Goal: Task Accomplishment & Management: Use online tool/utility

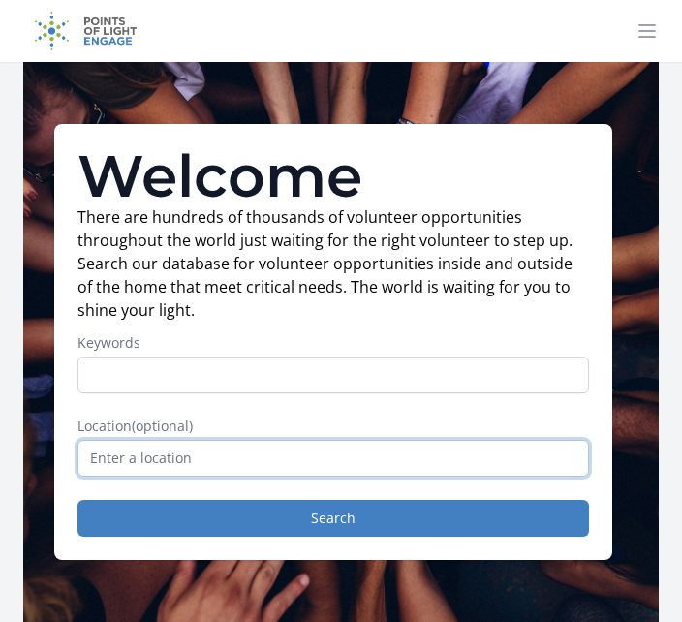
click at [401, 449] on input "text" at bounding box center [332, 458] width 511 height 37
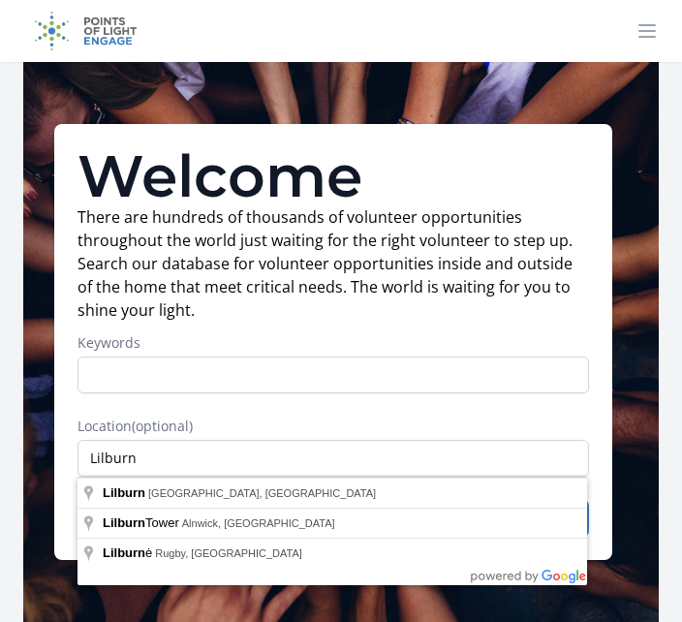
type input "Lilburn, GA, USA"
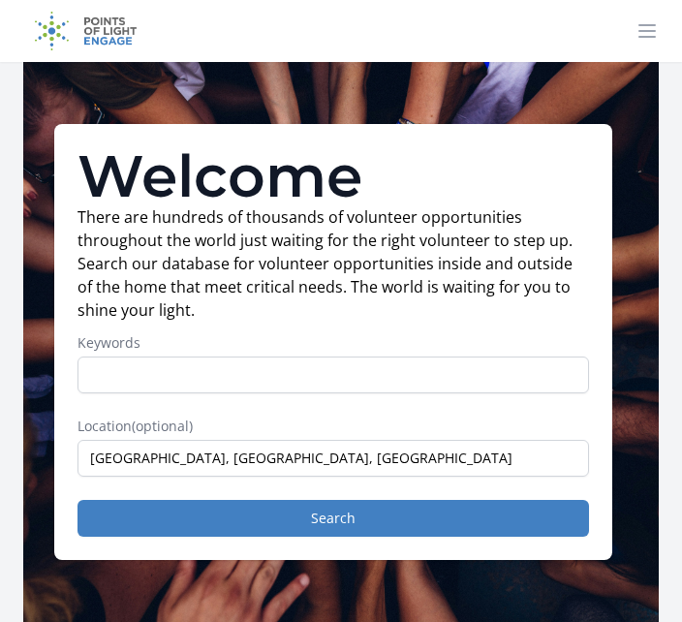
click at [352, 518] on button "Search" at bounding box center [332, 518] width 511 height 37
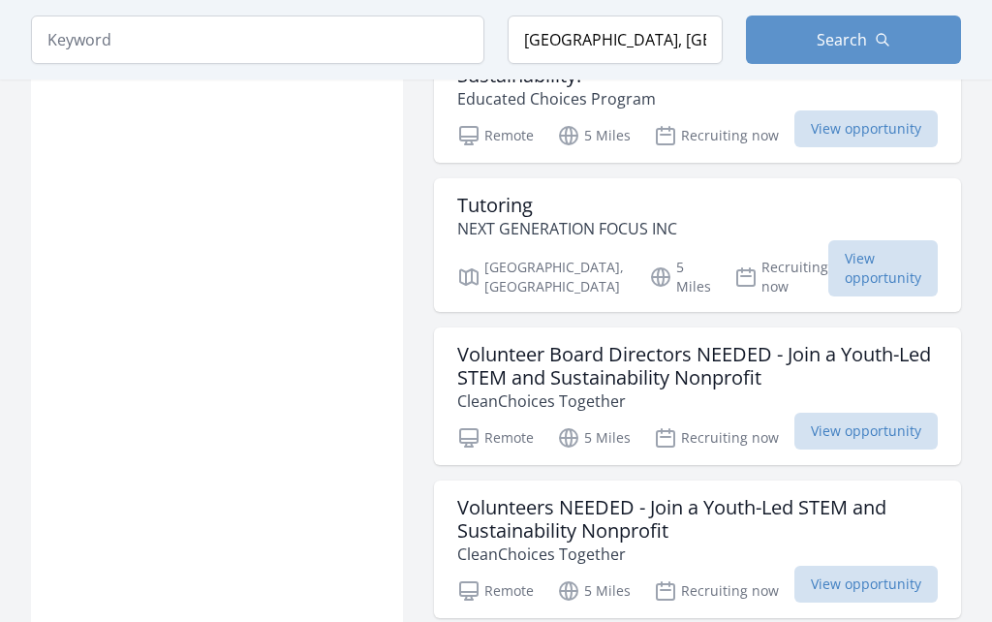
scroll to position [1638, 0]
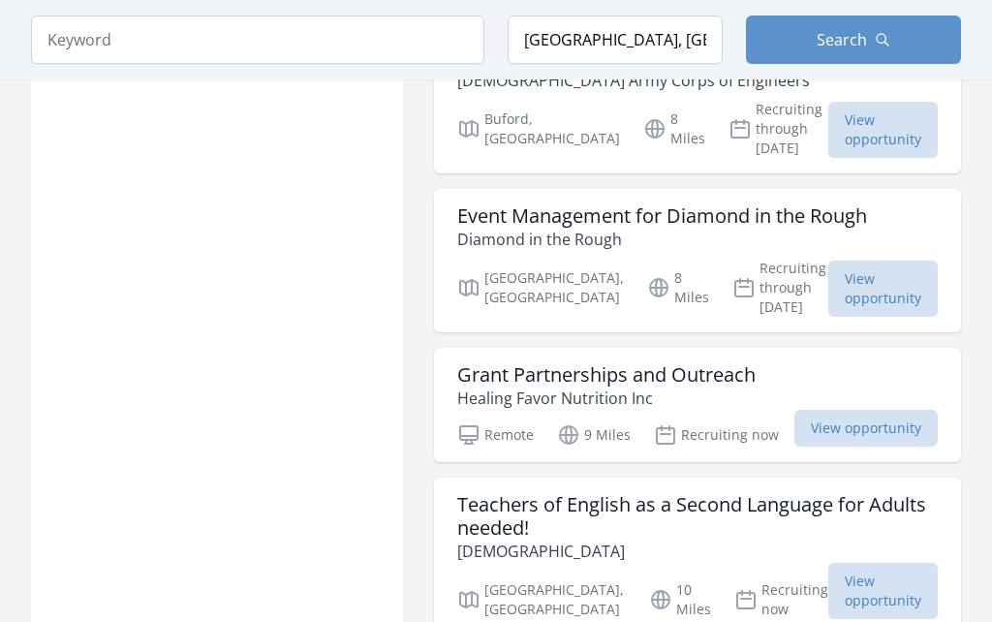
scroll to position [4411, 0]
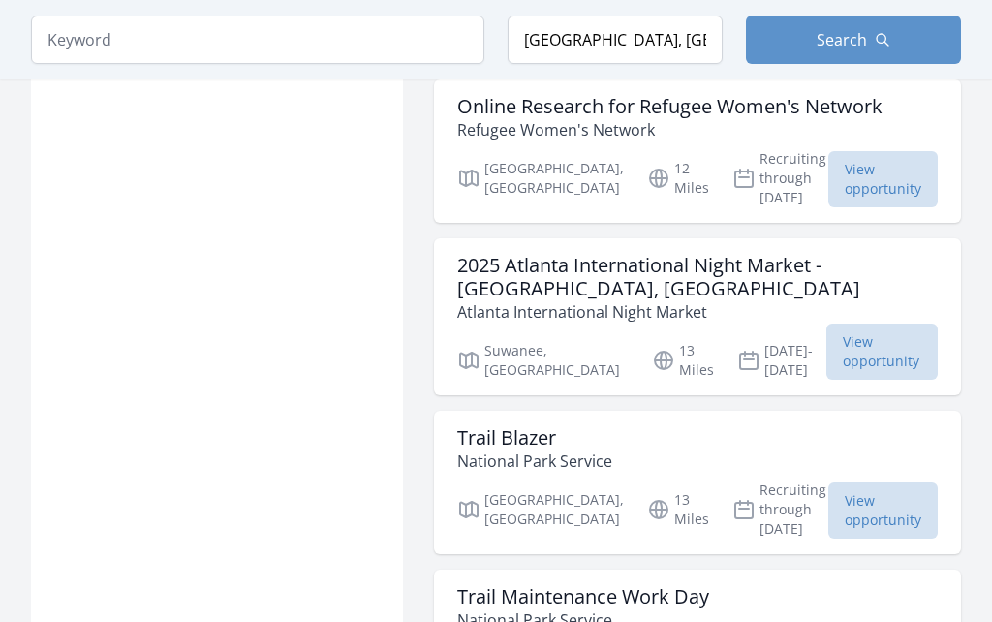
scroll to position [6671, 0]
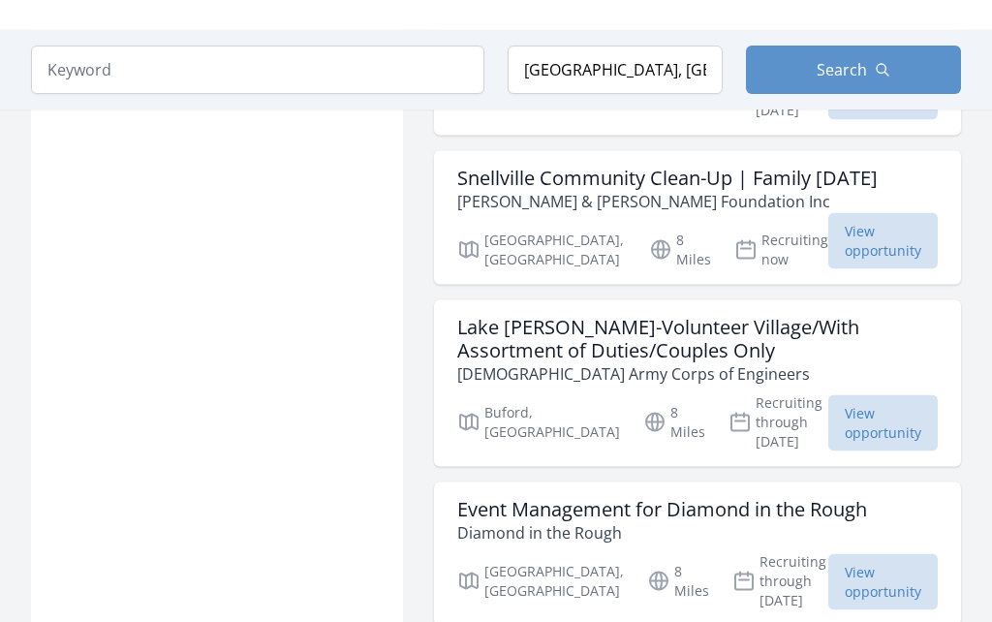
scroll to position [4121, 0]
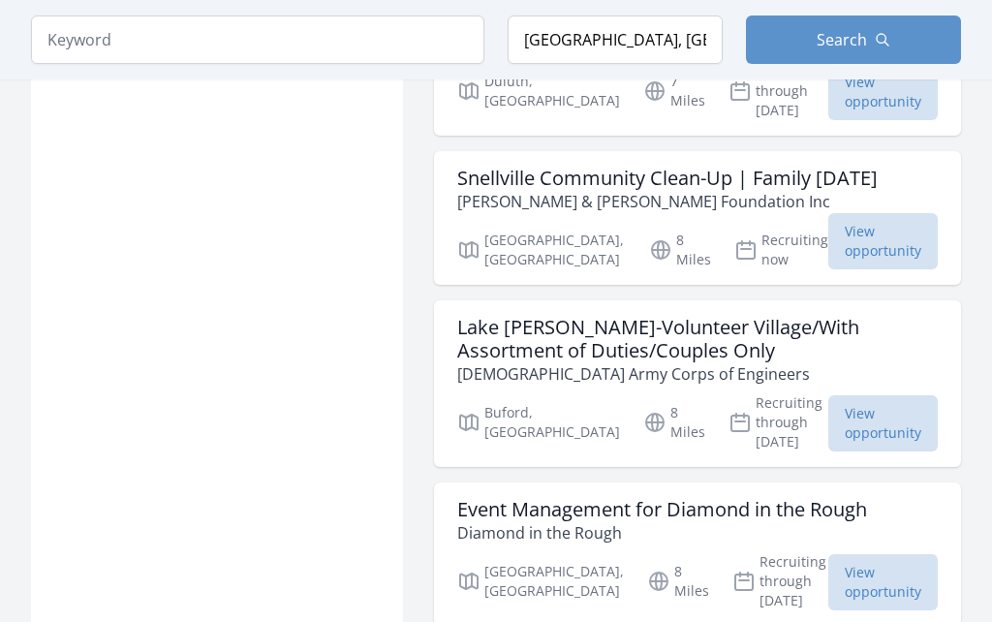
click at [681, 554] on span "View opportunity" at bounding box center [882, 582] width 109 height 56
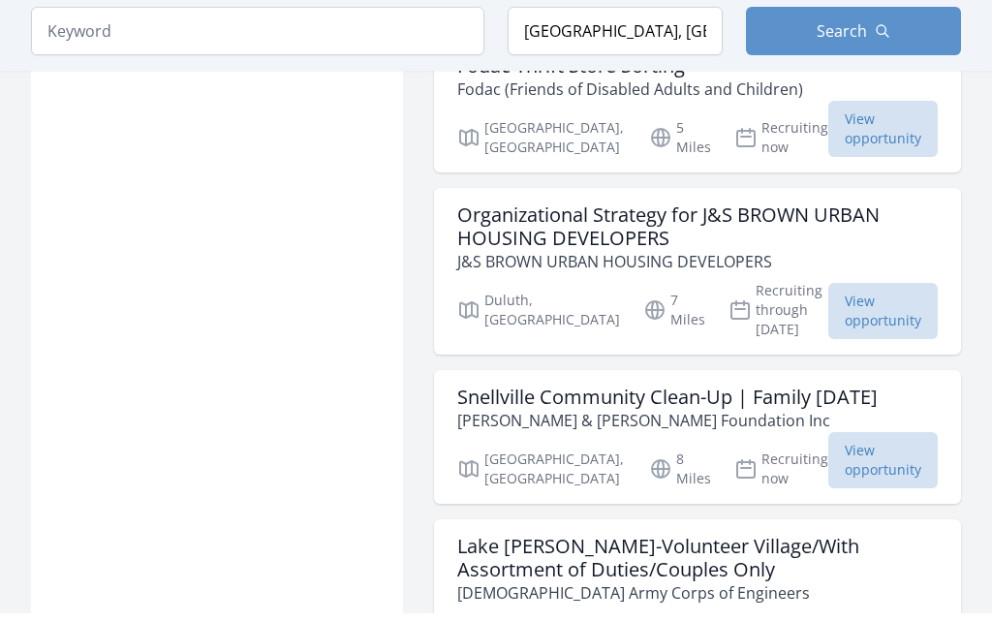
scroll to position [3903, 0]
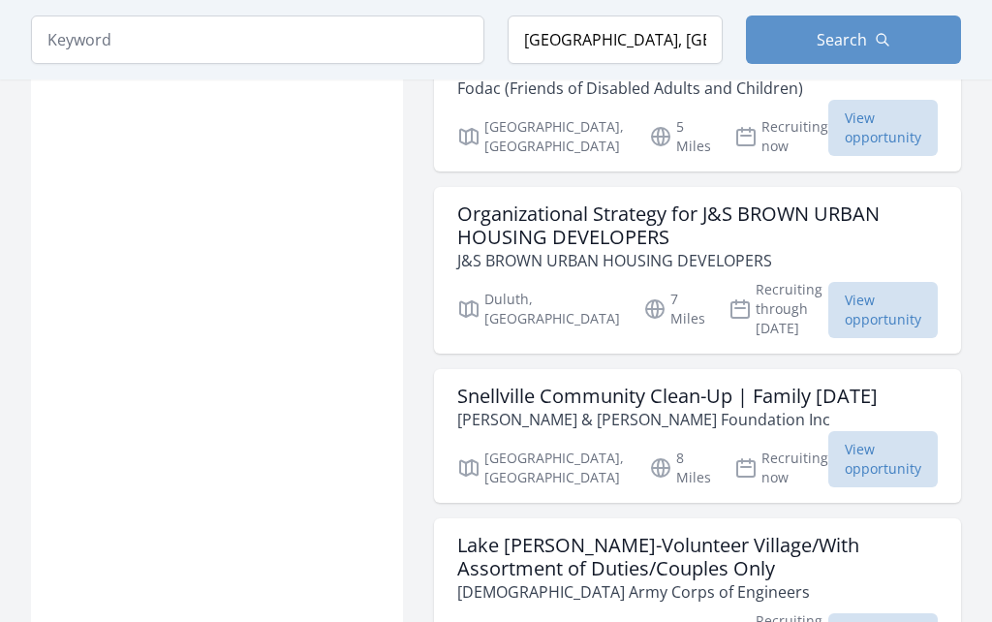
click at [681, 431] on span "View opportunity" at bounding box center [882, 459] width 109 height 56
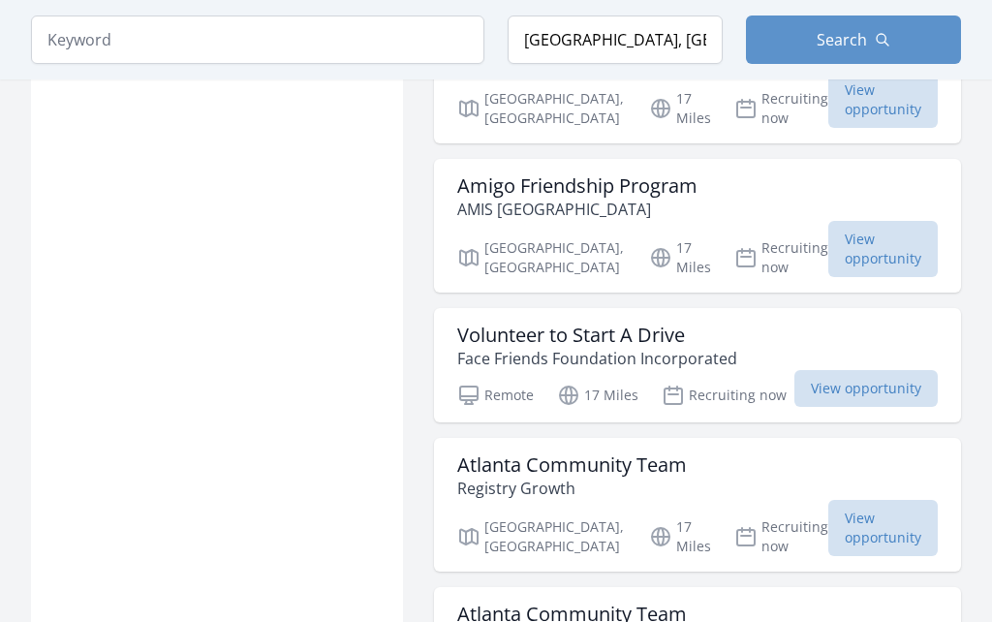
scroll to position [11836, 0]
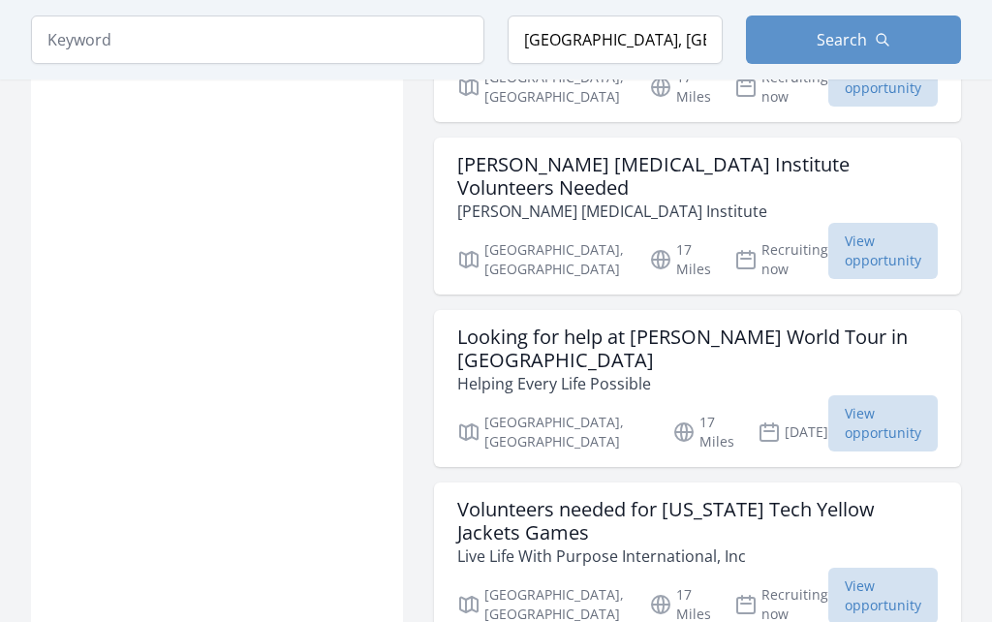
scroll to position [12383, 0]
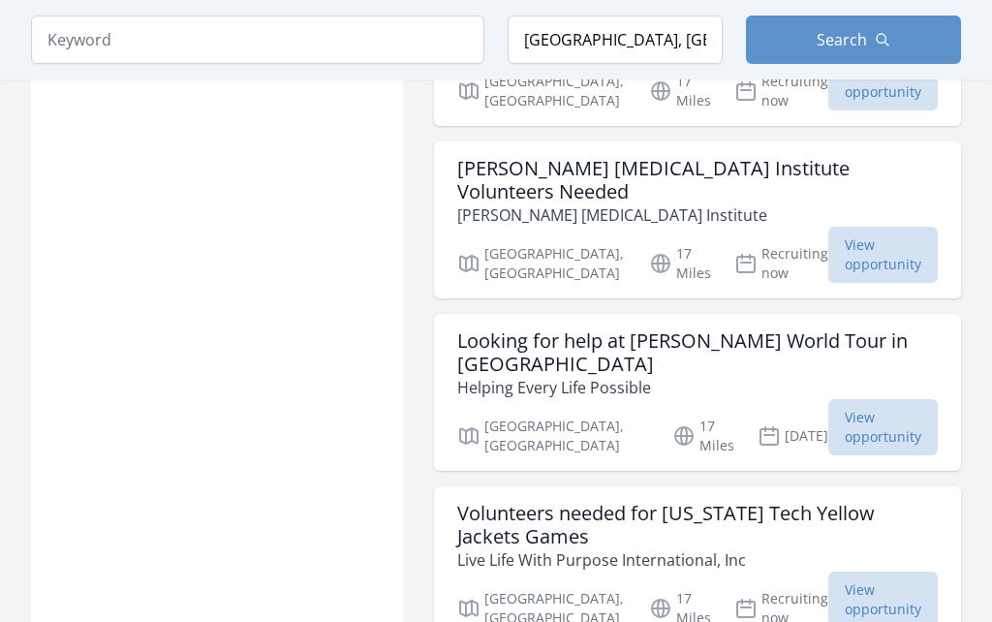
click at [681, 571] on span "View opportunity" at bounding box center [882, 599] width 109 height 56
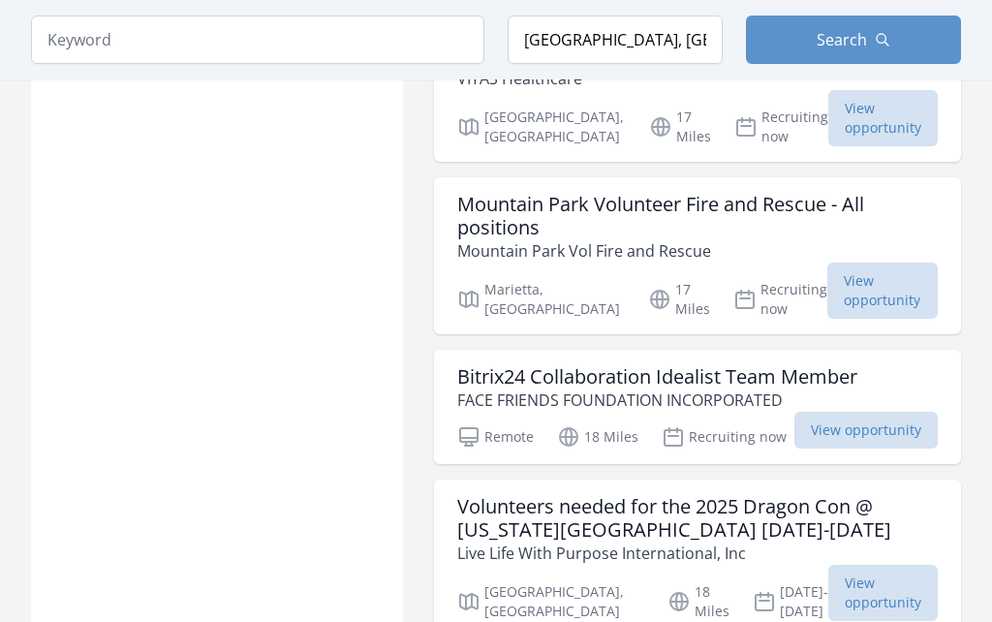
scroll to position [15001, 0]
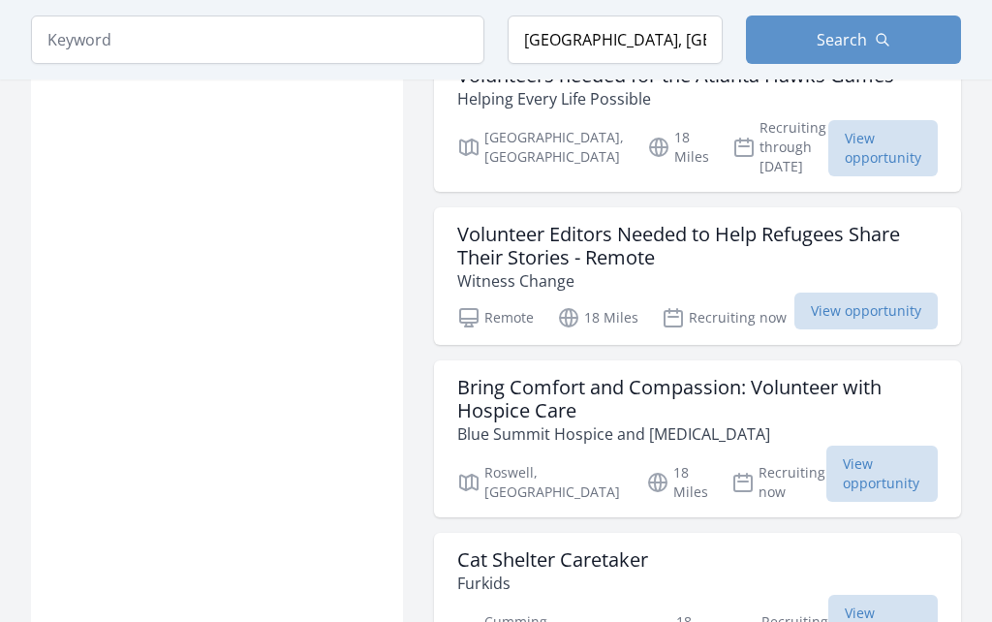
scroll to position [16127, 0]
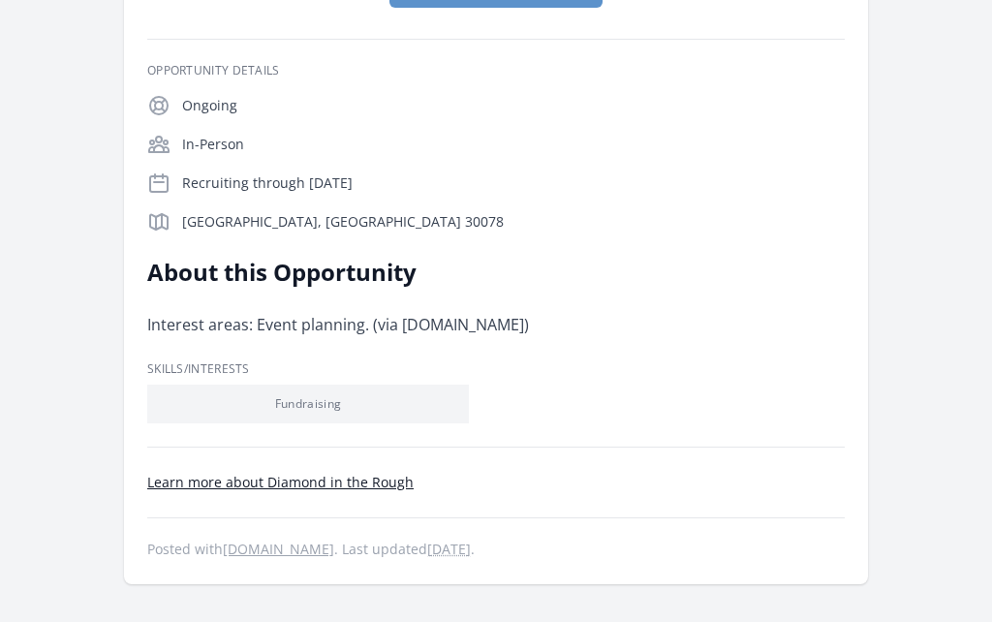
scroll to position [336, 0]
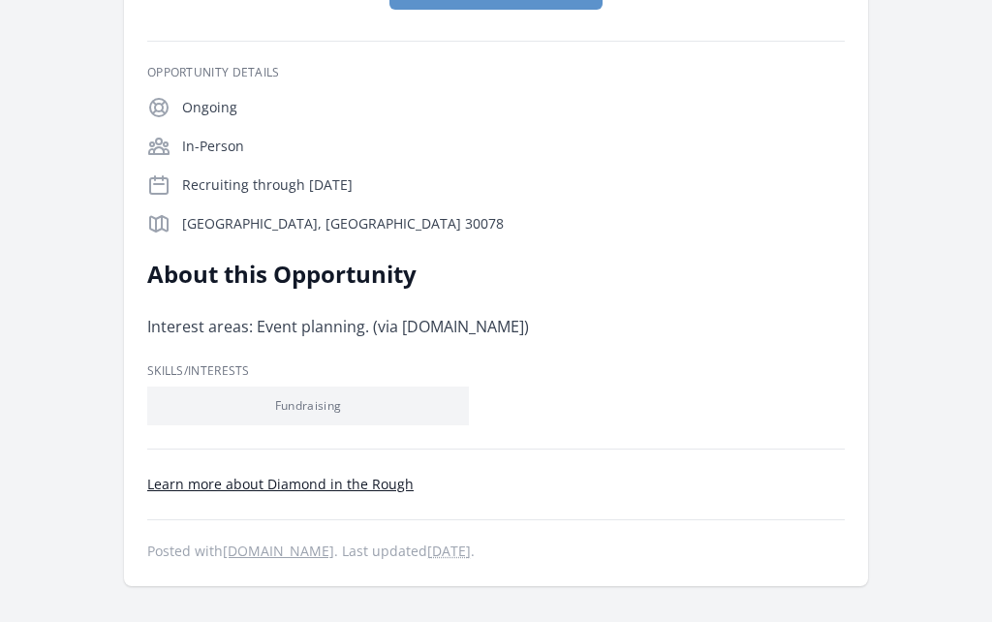
click at [344, 486] on link "Learn more about Diamond in the Rough" at bounding box center [280, 484] width 266 height 18
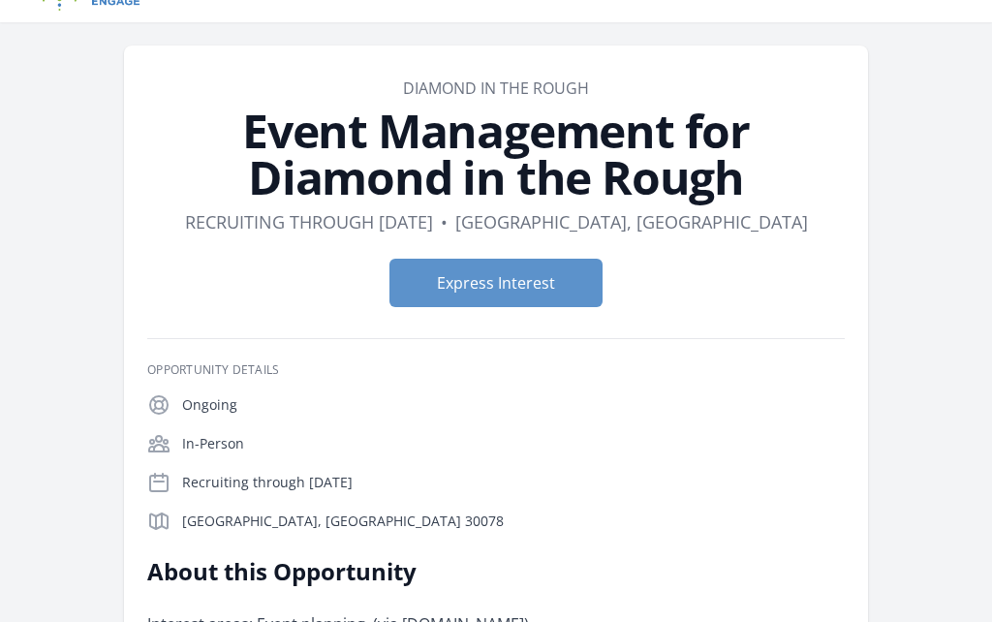
scroll to position [22, 0]
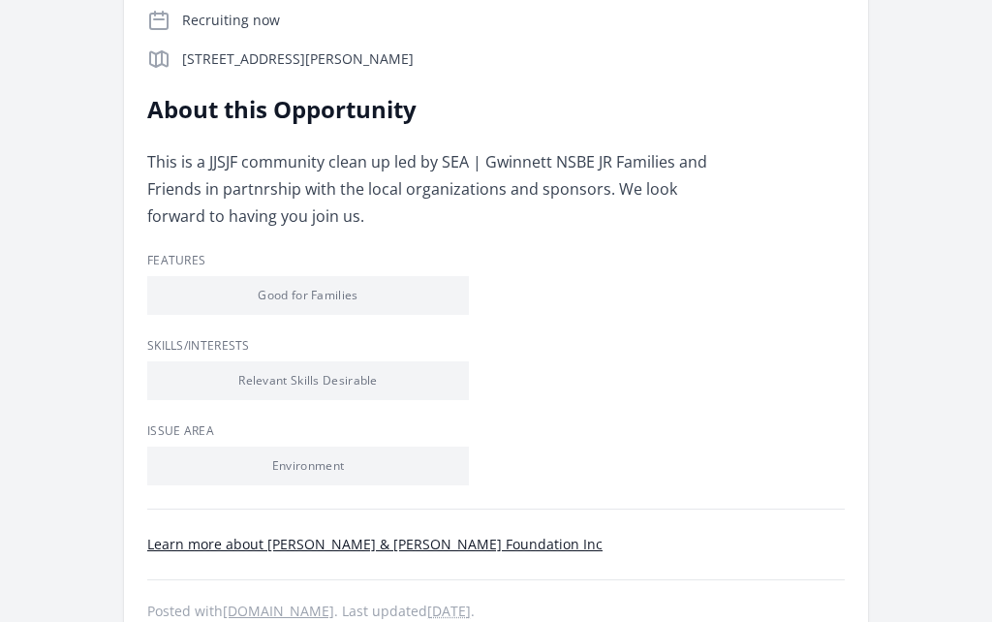
scroll to position [420, 0]
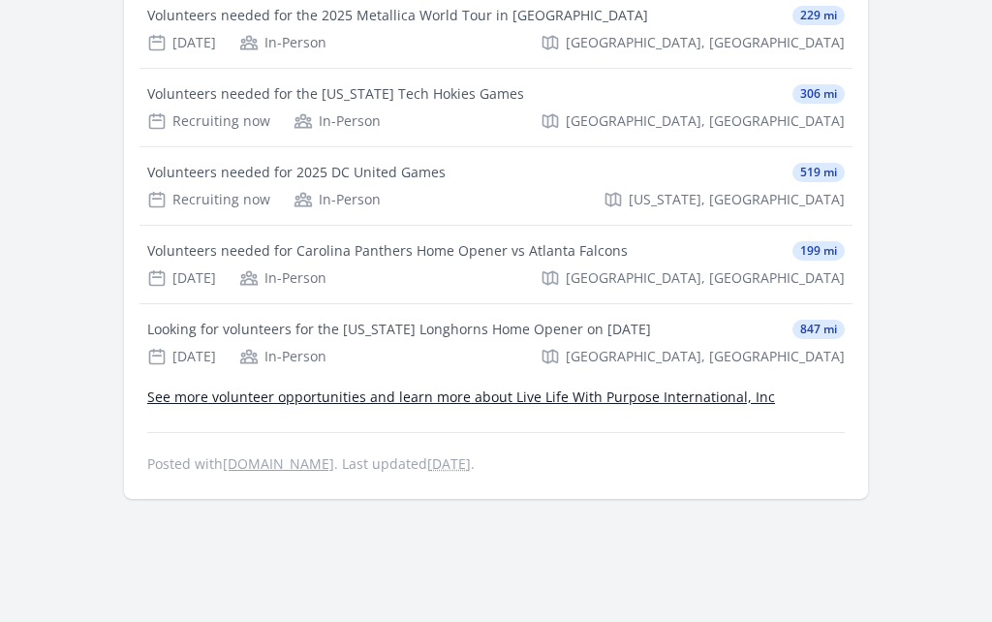
scroll to position [856, 0]
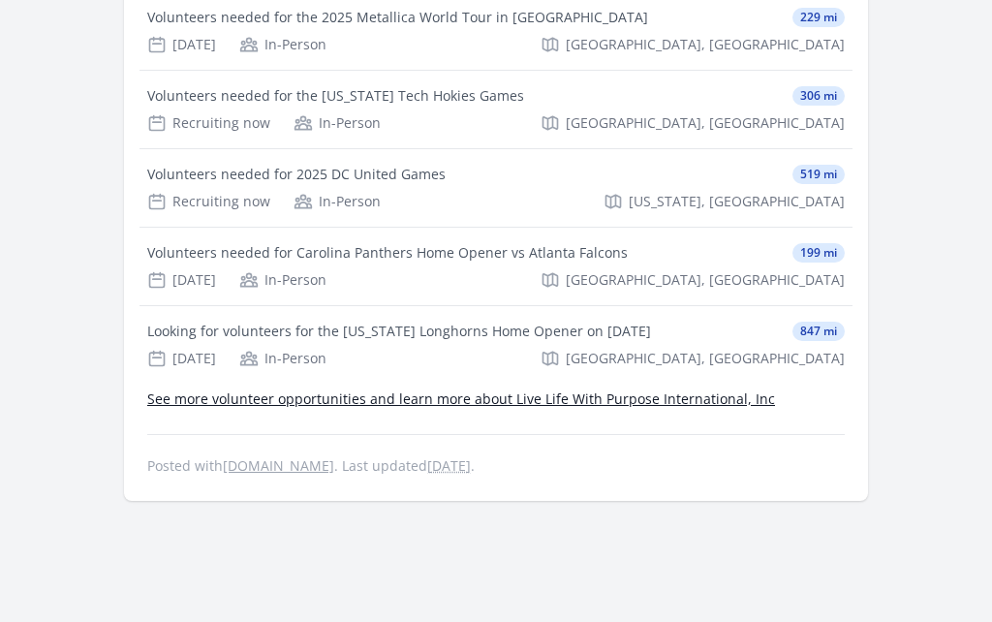
click at [706, 389] on link "See more volunteer opportunities and learn more about Live Life With Purpose In…" at bounding box center [461, 398] width 628 height 18
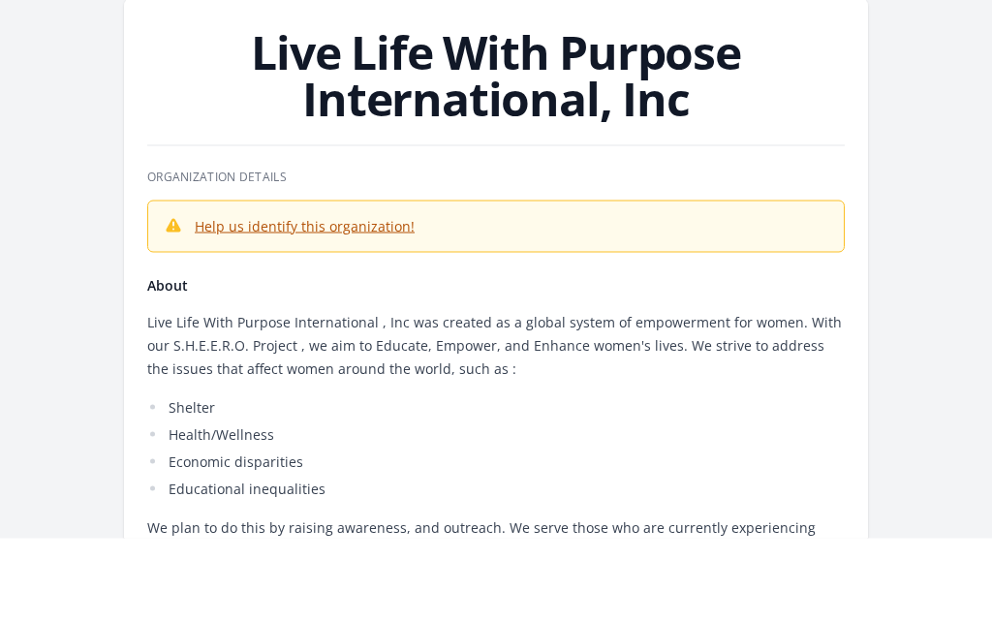
scroll to position [88, 0]
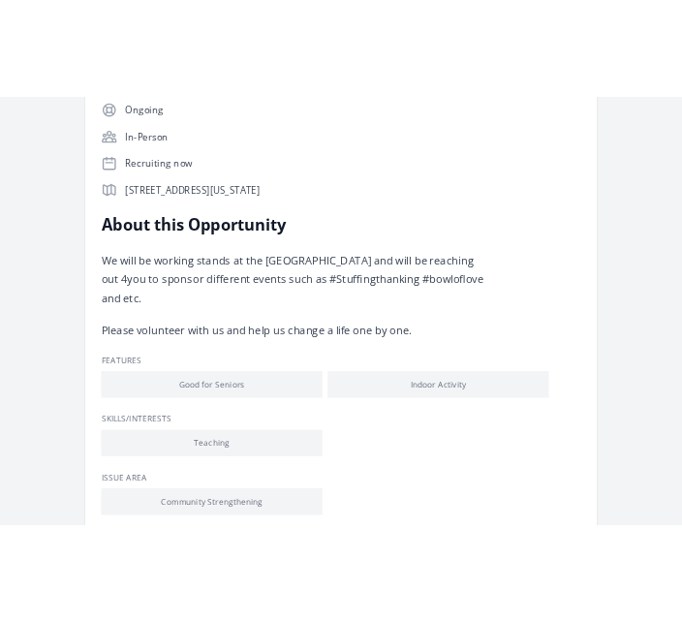
scroll to position [398, 0]
